Goal: Information Seeking & Learning: Learn about a topic

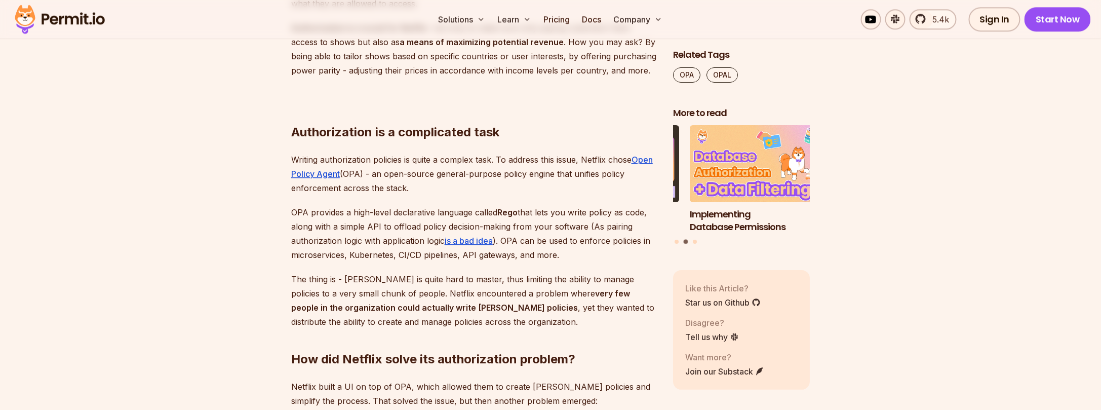
scroll to position [1249, 0]
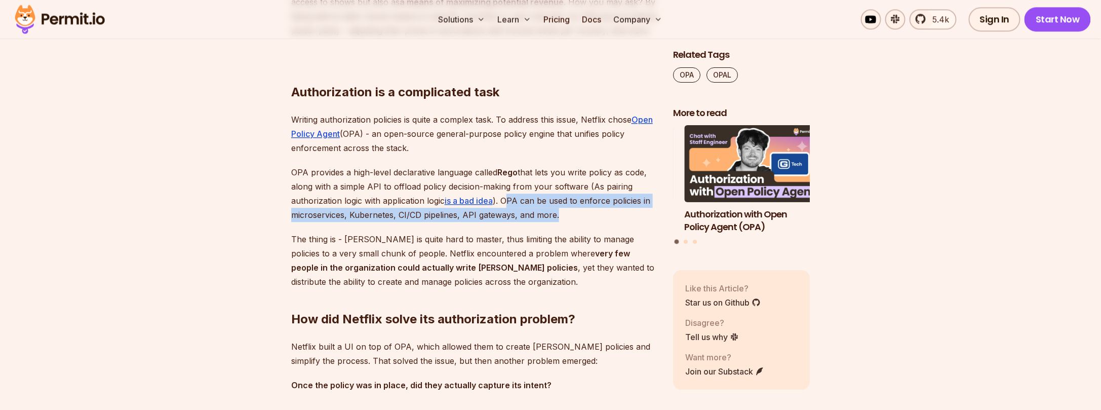
drag, startPoint x: 507, startPoint y: 198, endPoint x: 560, endPoint y: 219, distance: 57.5
click at [560, 219] on p "OPA provides a high-level declarative language called [PERSON_NAME] that lets y…" at bounding box center [474, 193] width 366 height 57
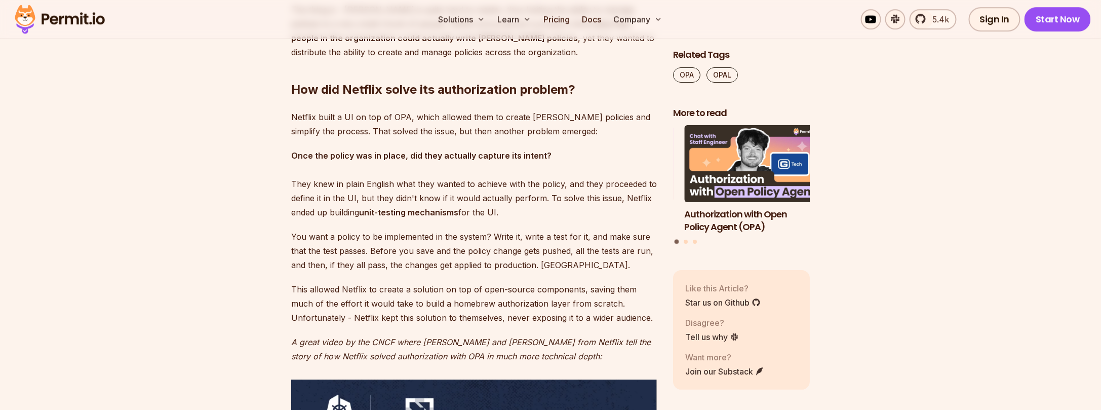
scroll to position [1485, 0]
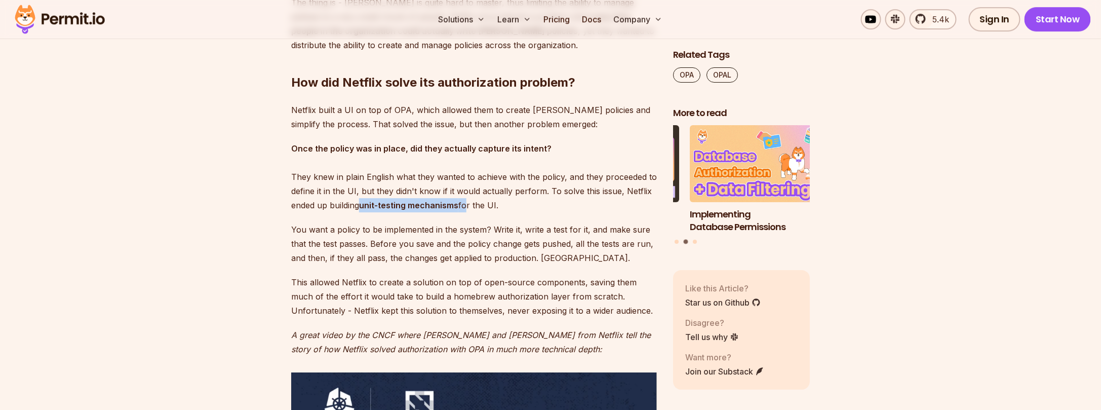
drag, startPoint x: 360, startPoint y: 202, endPoint x: 463, endPoint y: 199, distance: 103.3
click at [463, 199] on p "Once the policy was in place, did they actually capture its intent? They knew i…" at bounding box center [474, 176] width 366 height 71
drag, startPoint x: 298, startPoint y: 107, endPoint x: 403, endPoint y: 109, distance: 104.8
click at [403, 109] on p "Netflix built a UI on top of OPA, which allowed them to create [PERSON_NAME] po…" at bounding box center [474, 117] width 366 height 28
click at [293, 109] on p "Netflix built a UI on top of OPA, which allowed them to create [PERSON_NAME] po…" at bounding box center [474, 117] width 366 height 28
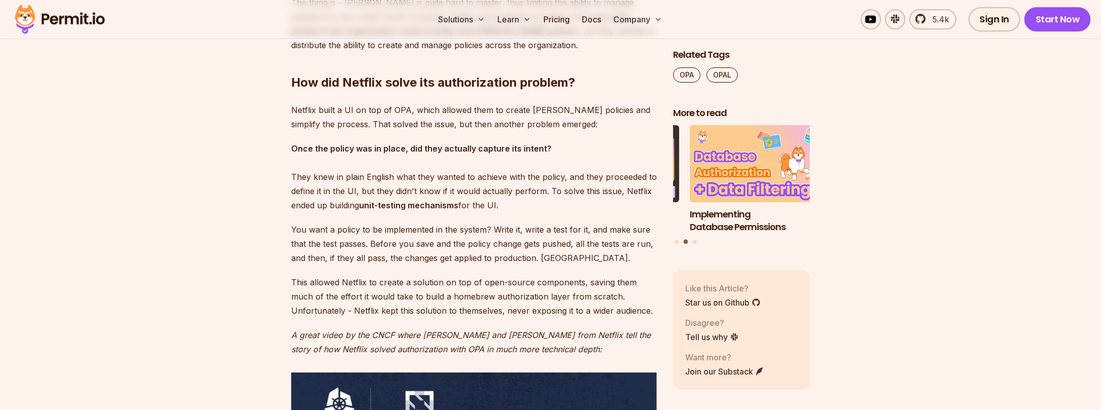
click at [291, 108] on p "Netflix built a UI on top of OPA, which allowed them to create [PERSON_NAME] po…" at bounding box center [474, 117] width 366 height 28
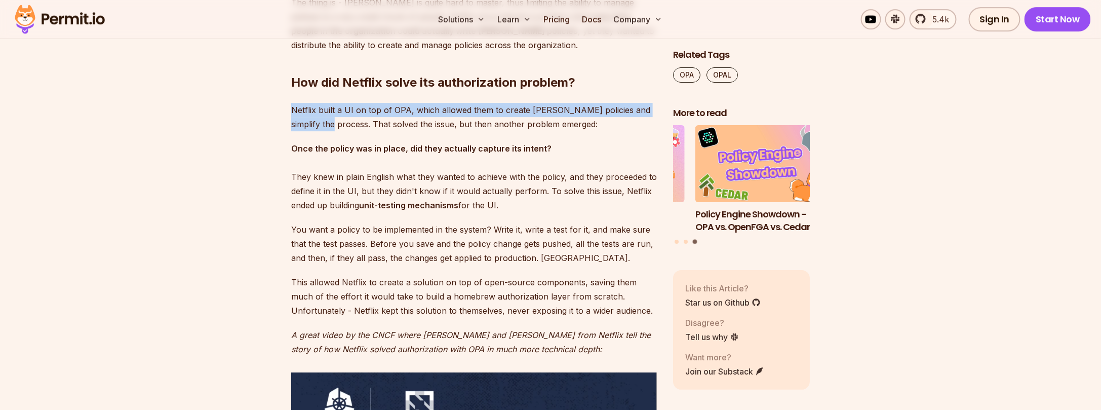
drag, startPoint x: 291, startPoint y: 108, endPoint x: 322, endPoint y: 128, distance: 36.0
click at [322, 128] on p "Netflix built a UI on top of OPA, which allowed them to create [PERSON_NAME] po…" at bounding box center [474, 117] width 366 height 28
copy p "Netflix built a UI on top of OPA, which allowed them to create [PERSON_NAME] po…"
drag, startPoint x: 331, startPoint y: 204, endPoint x: 503, endPoint y: 207, distance: 172.2
click at [503, 207] on p "Once the policy was in place, did they actually capture its intent? They knew i…" at bounding box center [474, 176] width 366 height 71
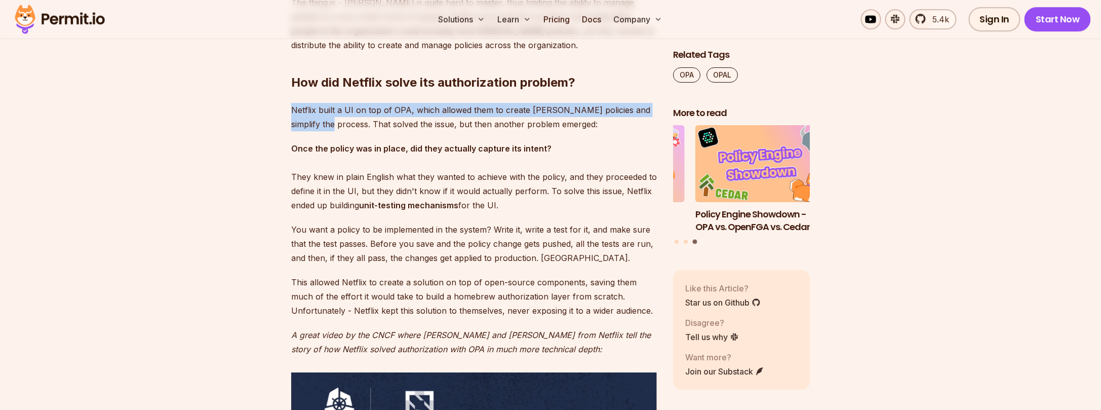
copy p "building unit-testing mechanisms for the UI."
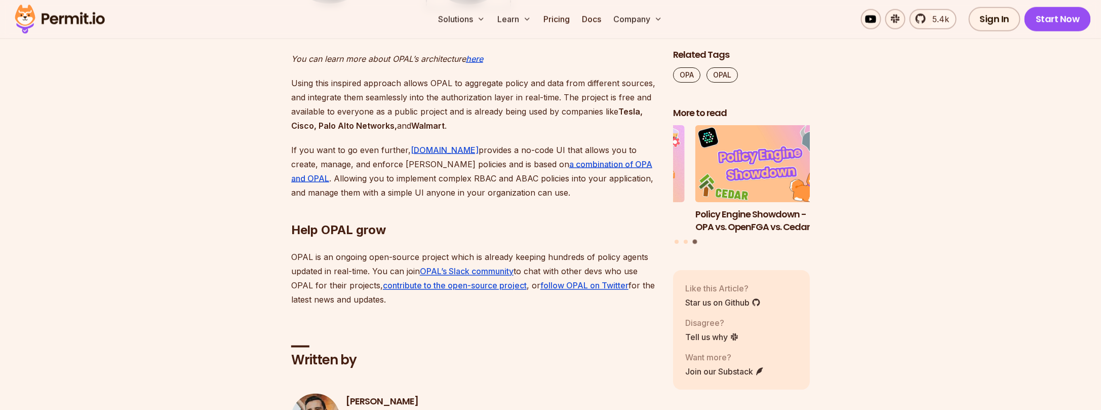
scroll to position [2498, 0]
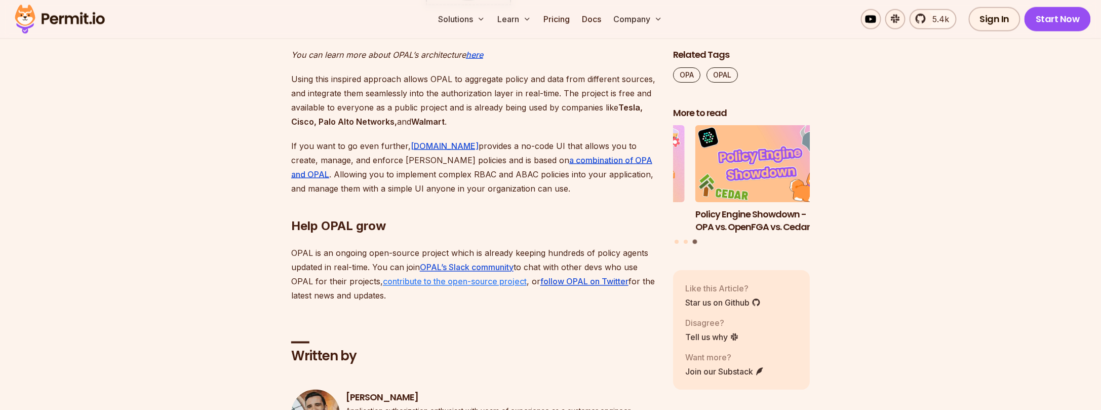
click at [475, 282] on u "contribute to the open-source project" at bounding box center [455, 281] width 144 height 10
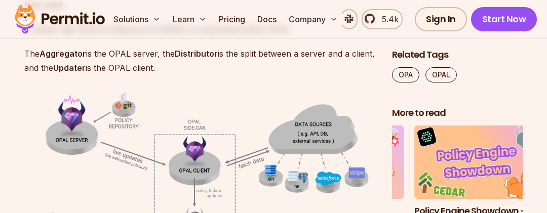
scroll to position [2300, 0]
